Goal: Task Accomplishment & Management: Use online tool/utility

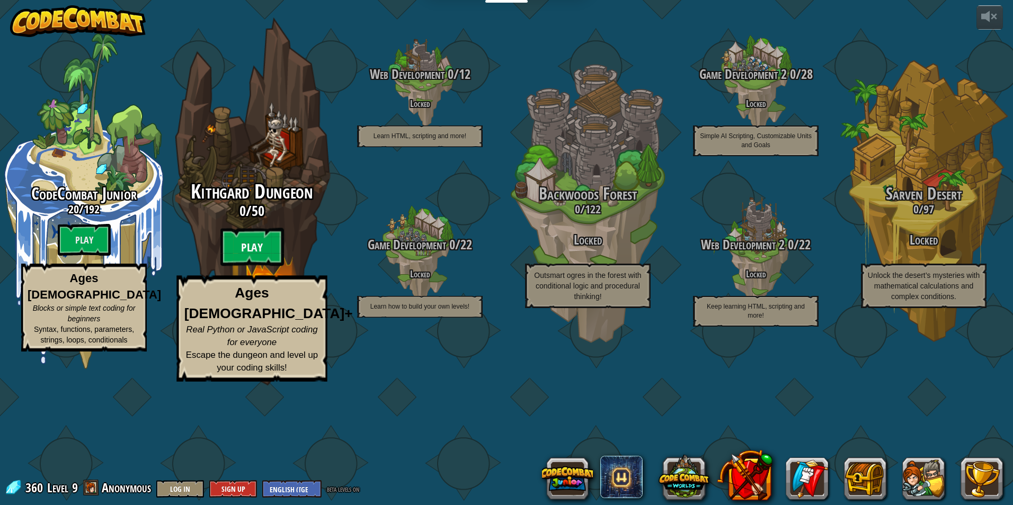
click at [248, 266] on btn "Play" at bounding box center [252, 247] width 64 height 38
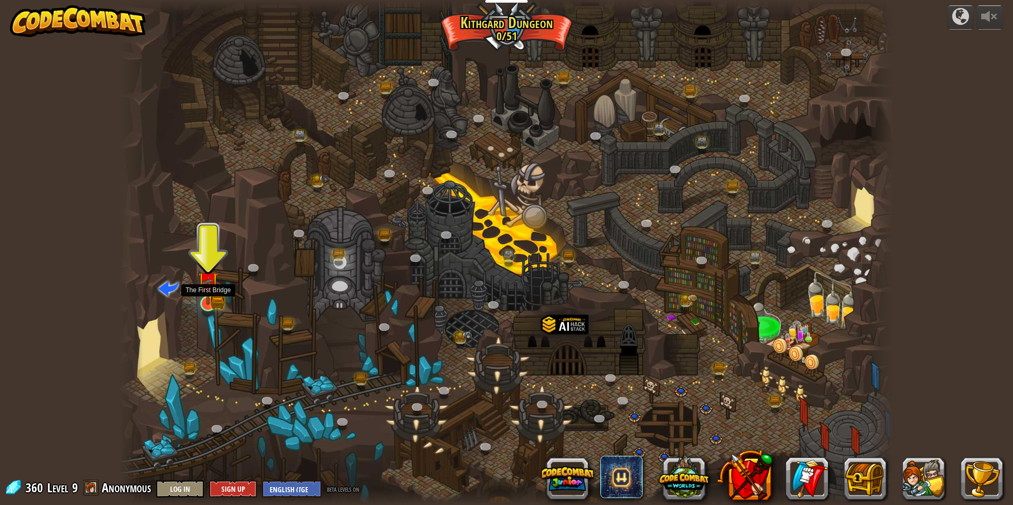
click at [210, 297] on img at bounding box center [208, 283] width 21 height 46
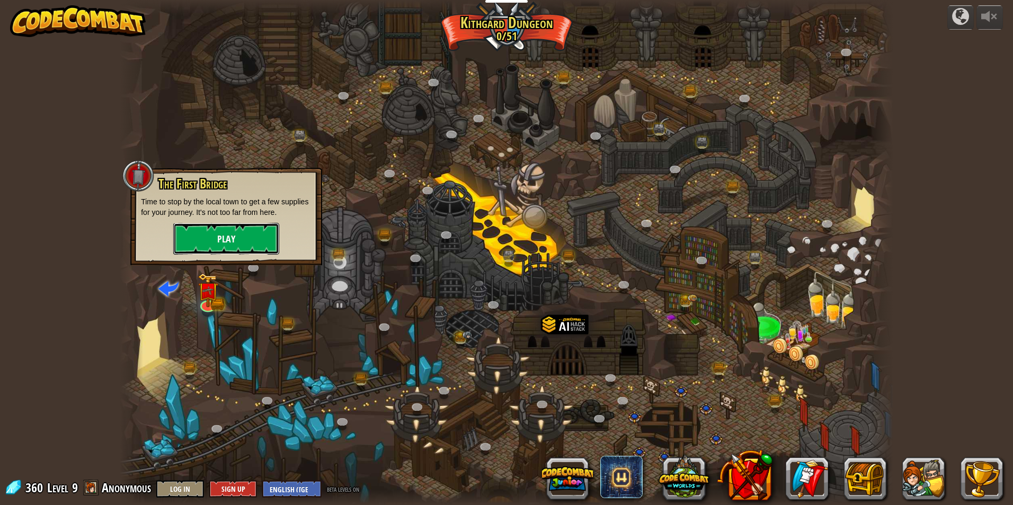
click at [211, 250] on button "Play" at bounding box center [226, 239] width 106 height 32
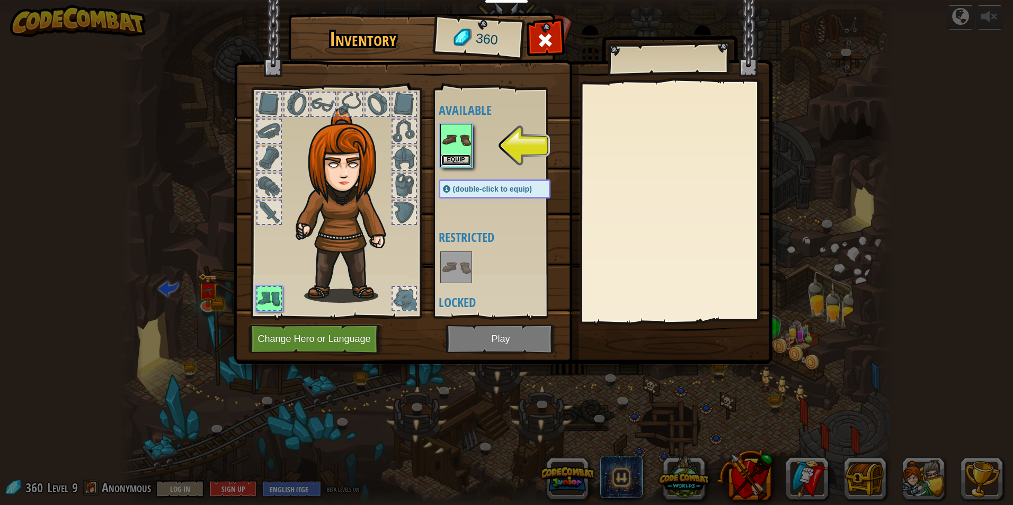
click at [450, 158] on button "Equip" at bounding box center [456, 160] width 30 height 11
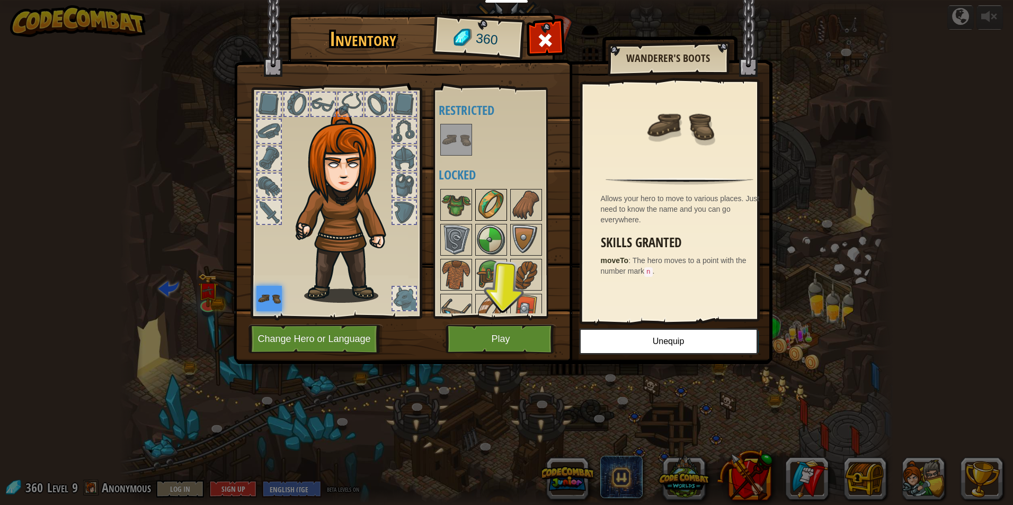
click at [486, 205] on img at bounding box center [491, 205] width 30 height 30
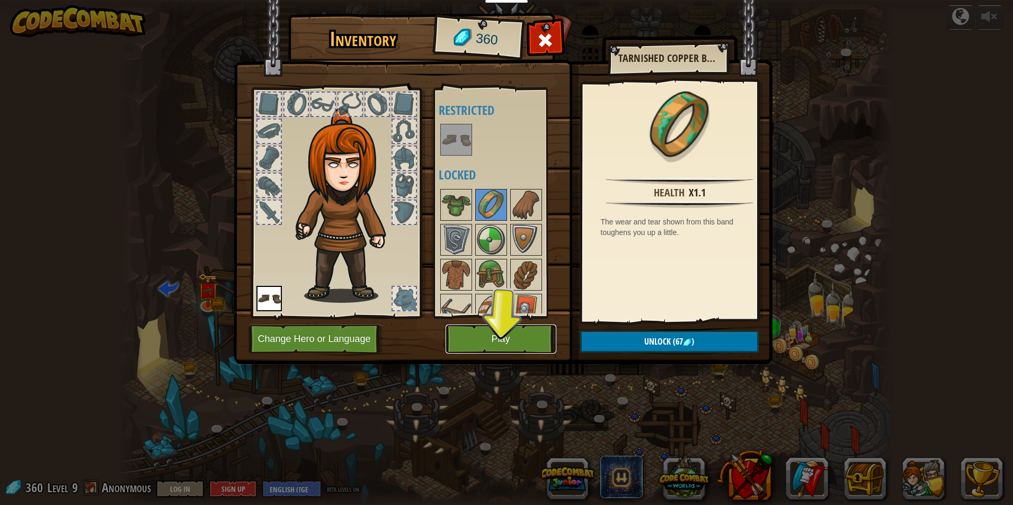
click at [493, 340] on button "Play" at bounding box center [501, 339] width 111 height 29
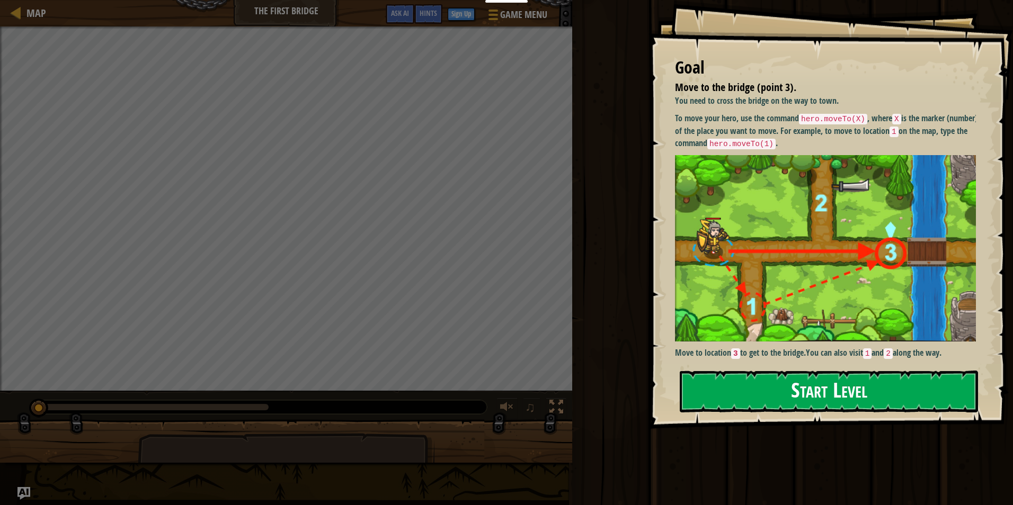
click at [766, 375] on button "Start Level" at bounding box center [829, 392] width 298 height 42
